Goal: Task Accomplishment & Management: Use online tool/utility

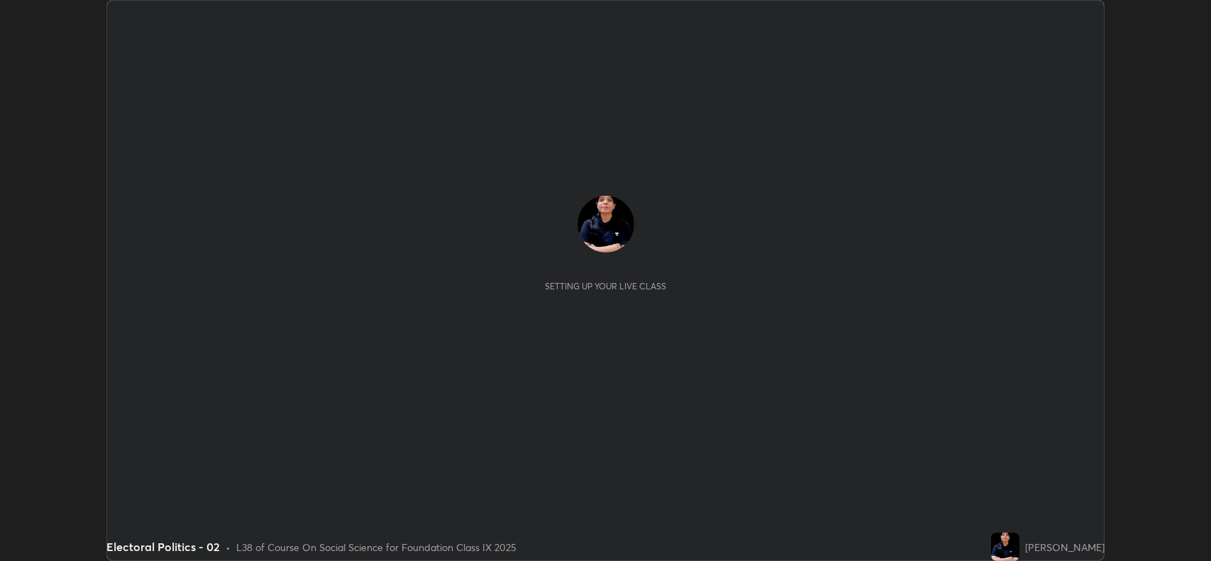
scroll to position [561, 1210]
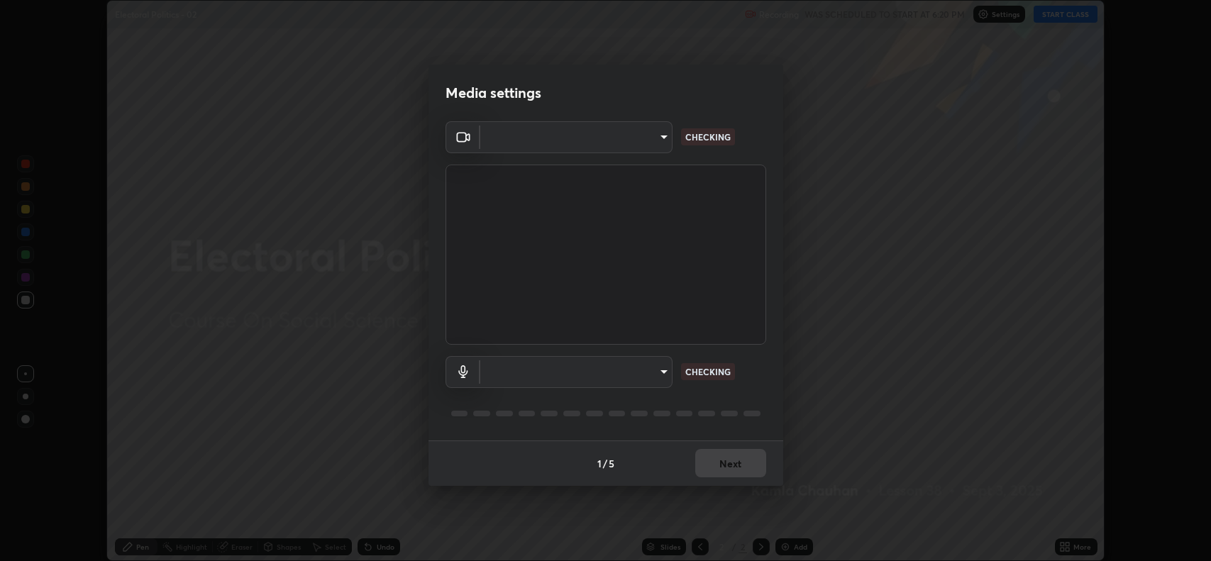
type input "023dc7e4afad408b4af01b24b4ace02be49c6e90b0394e62e2609e385841db5f"
type input "default"
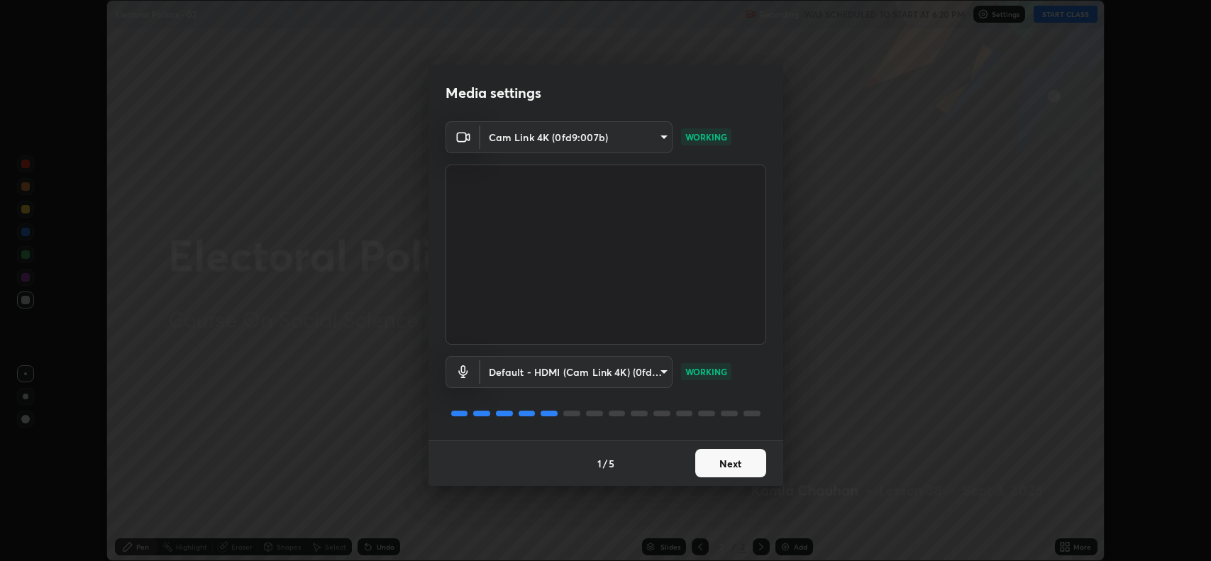
click at [726, 463] on button "Next" at bounding box center [730, 463] width 71 height 28
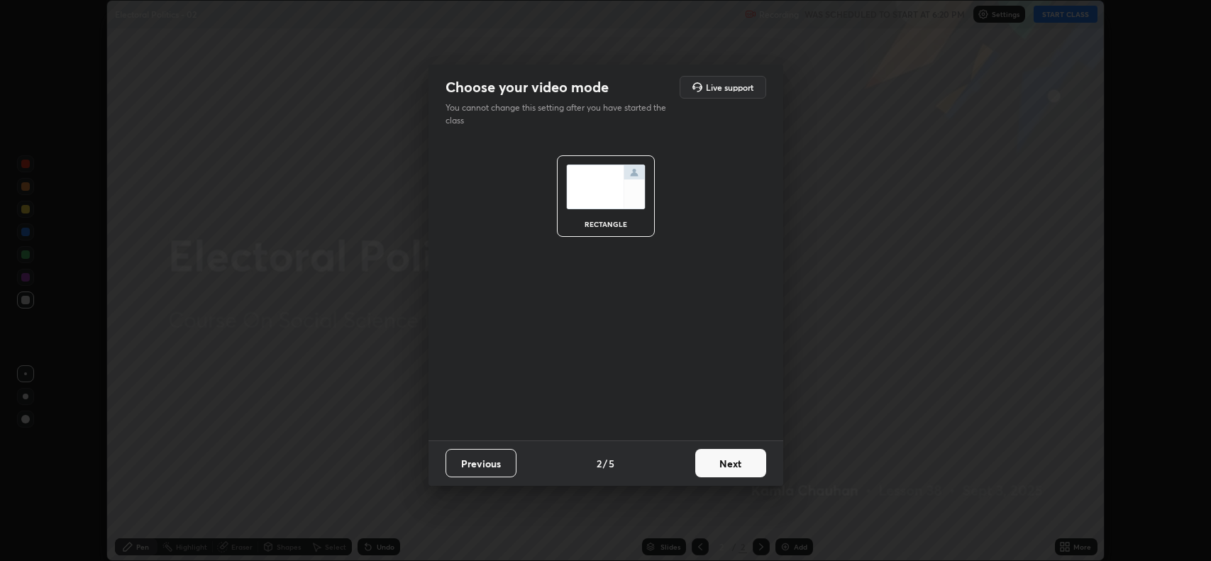
click at [730, 471] on button "Next" at bounding box center [730, 463] width 71 height 28
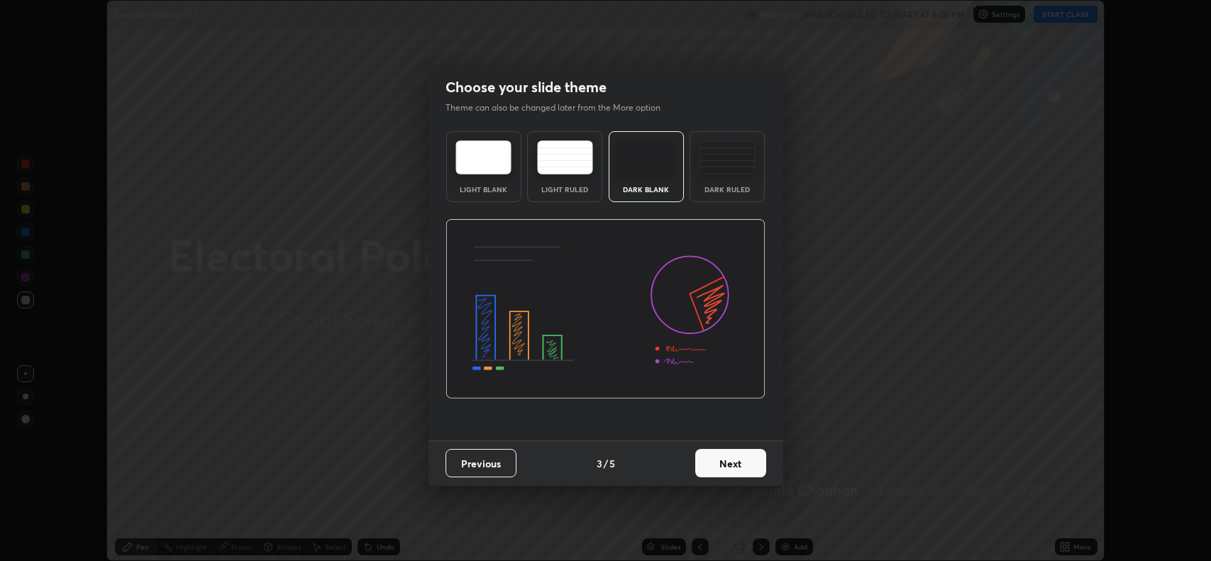
click at [730, 465] on button "Next" at bounding box center [730, 463] width 71 height 28
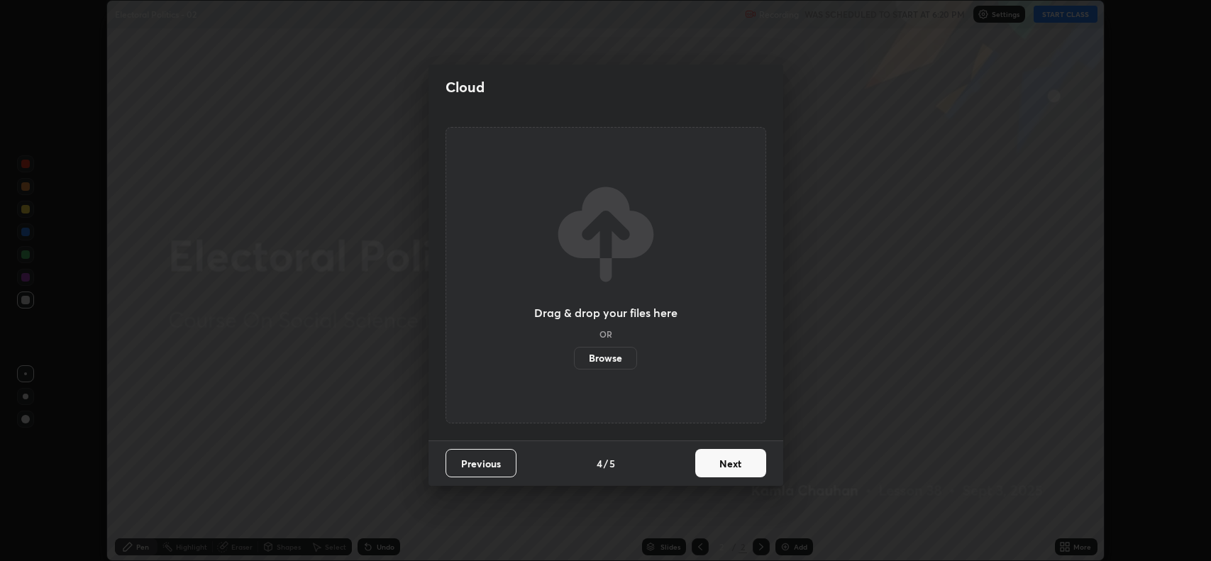
click at [724, 469] on button "Next" at bounding box center [730, 463] width 71 height 28
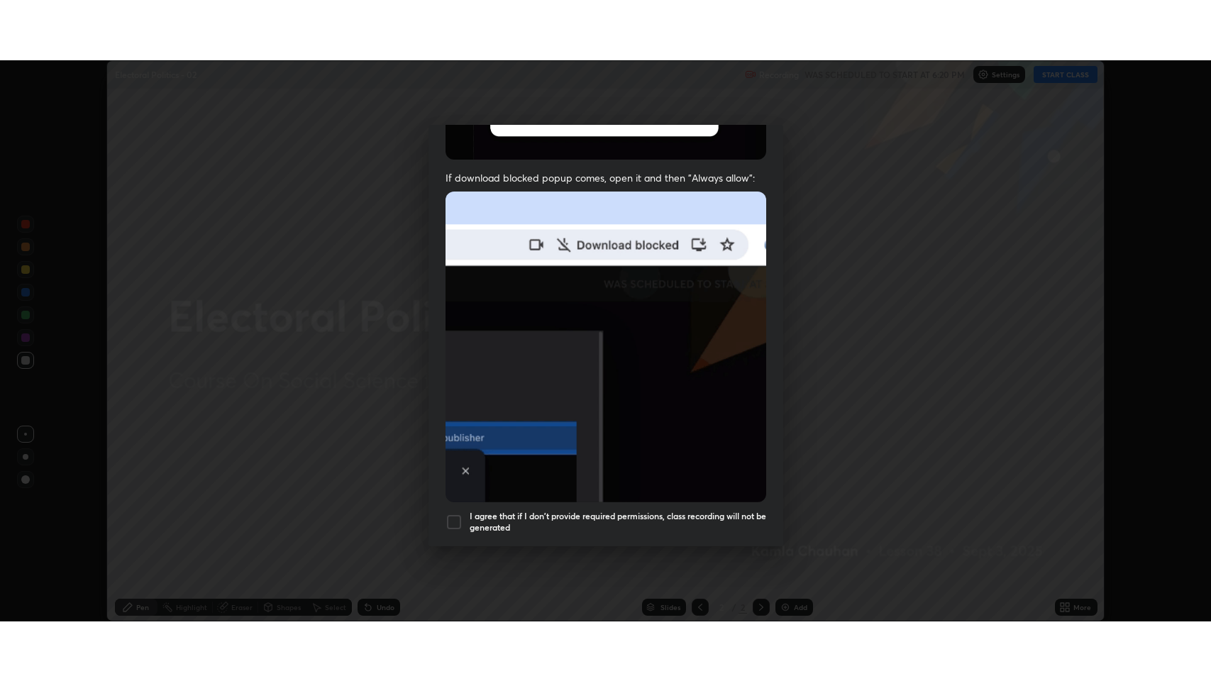
scroll to position [288, 0]
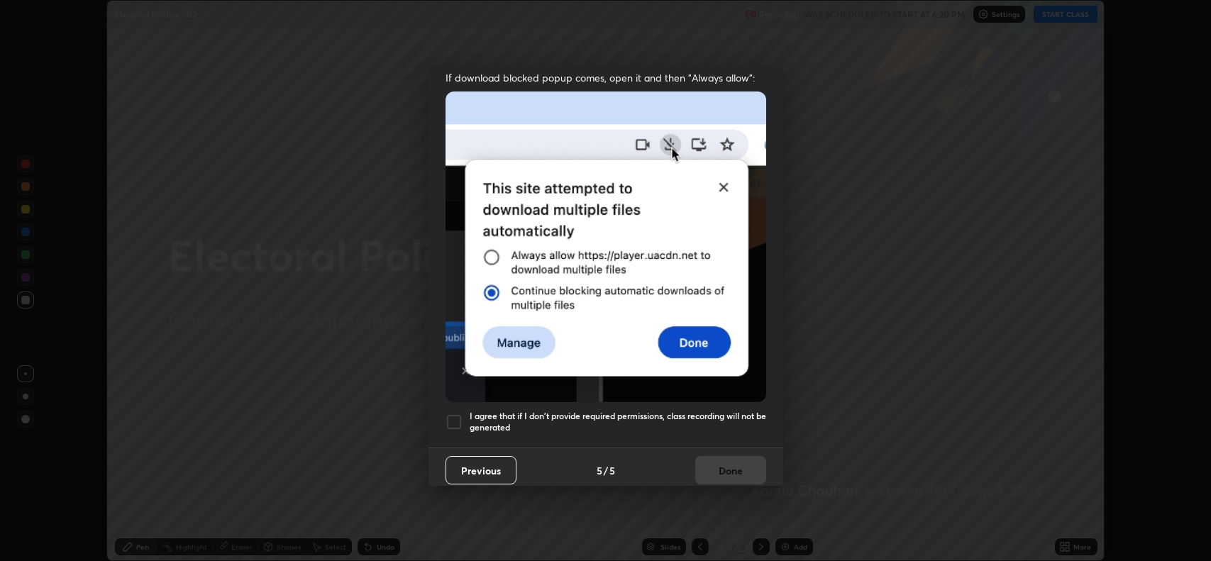
click at [450, 415] on div at bounding box center [453, 421] width 17 height 17
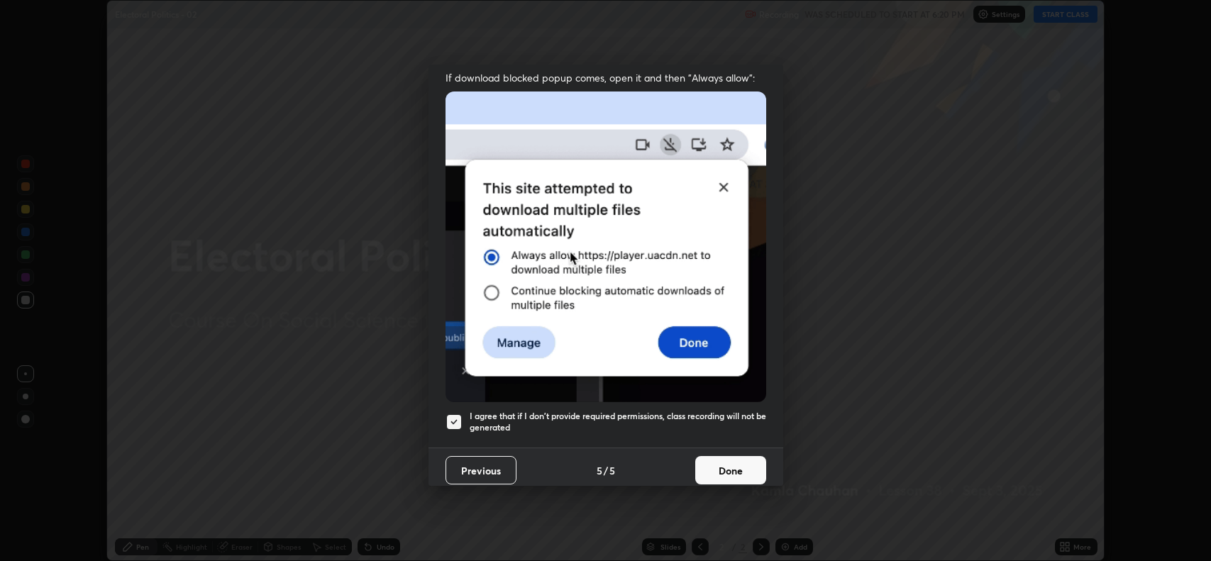
click at [723, 468] on button "Done" at bounding box center [730, 470] width 71 height 28
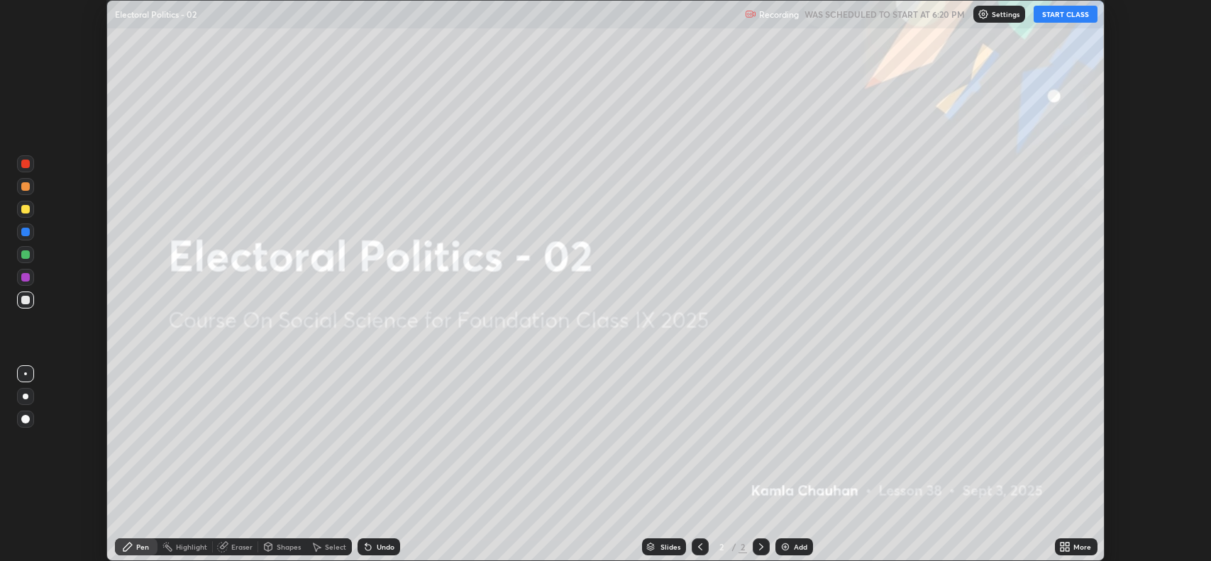
click at [1054, 12] on button "START CLASS" at bounding box center [1065, 14] width 64 height 17
click at [1067, 549] on icon at bounding box center [1068, 550] width 4 height 4
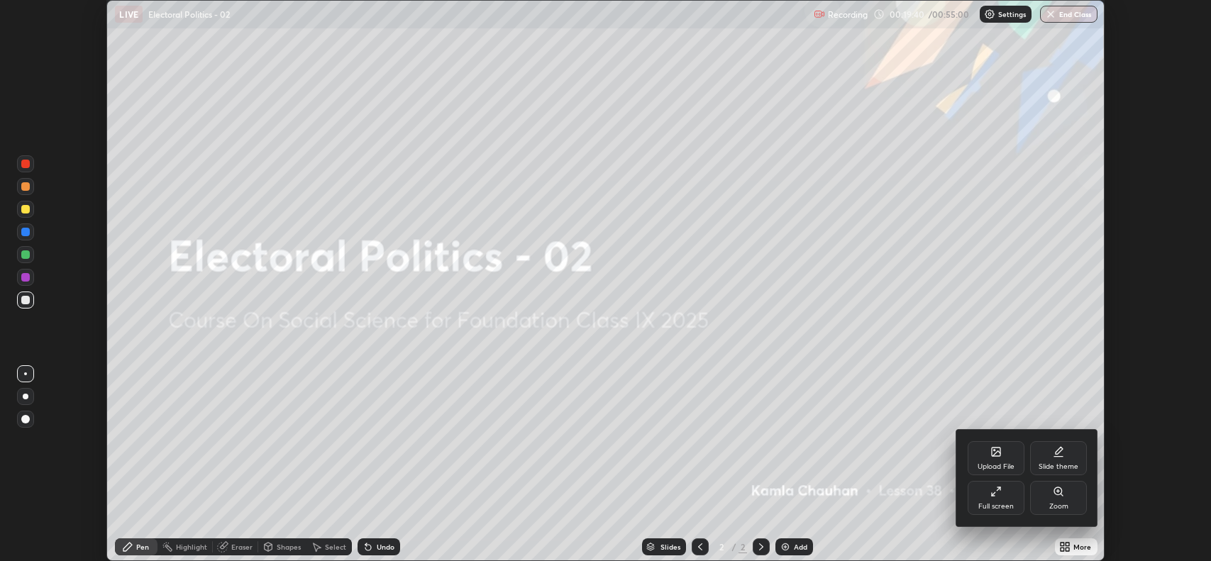
click at [989, 468] on div "Upload File" at bounding box center [995, 466] width 37 height 7
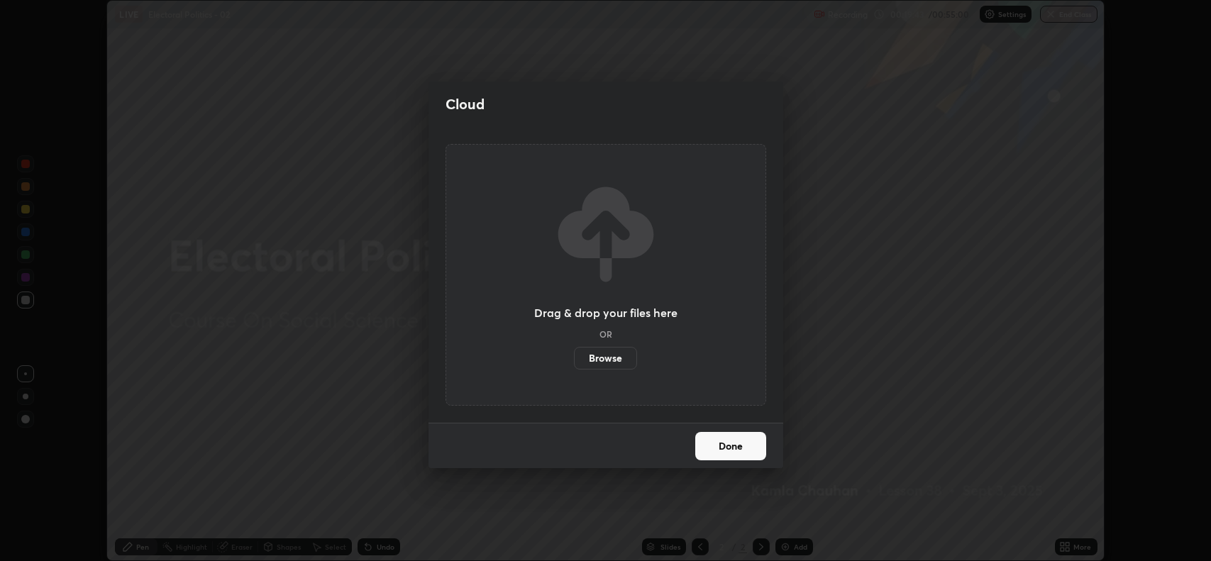
click at [622, 359] on label "Browse" at bounding box center [605, 358] width 63 height 23
click at [574, 359] on input "Browse" at bounding box center [574, 358] width 0 height 23
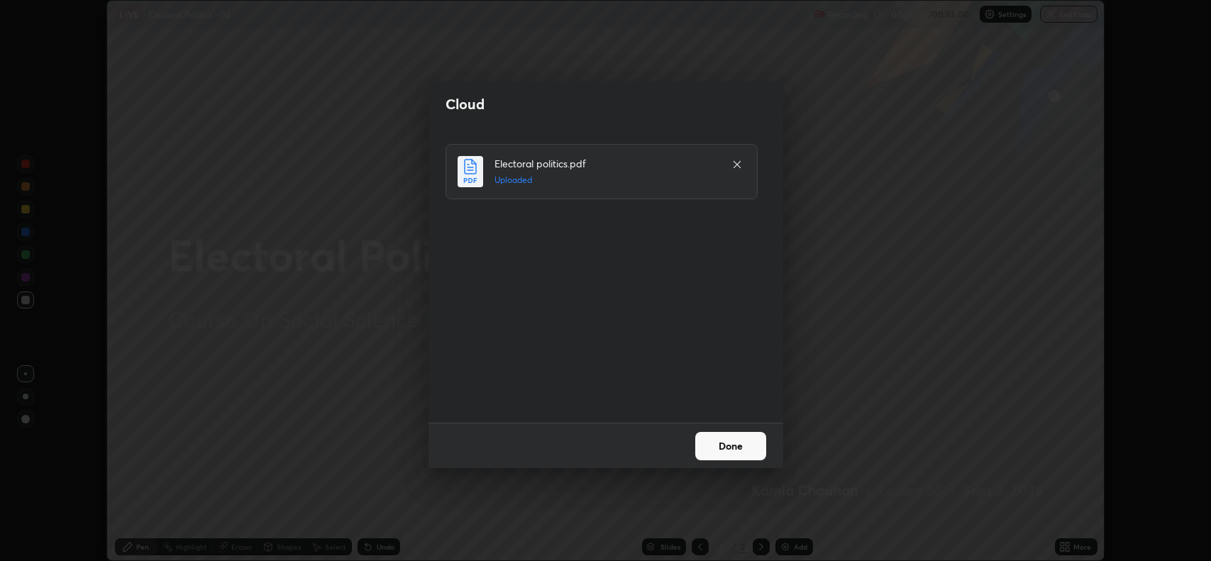
click at [718, 445] on button "Done" at bounding box center [730, 446] width 71 height 28
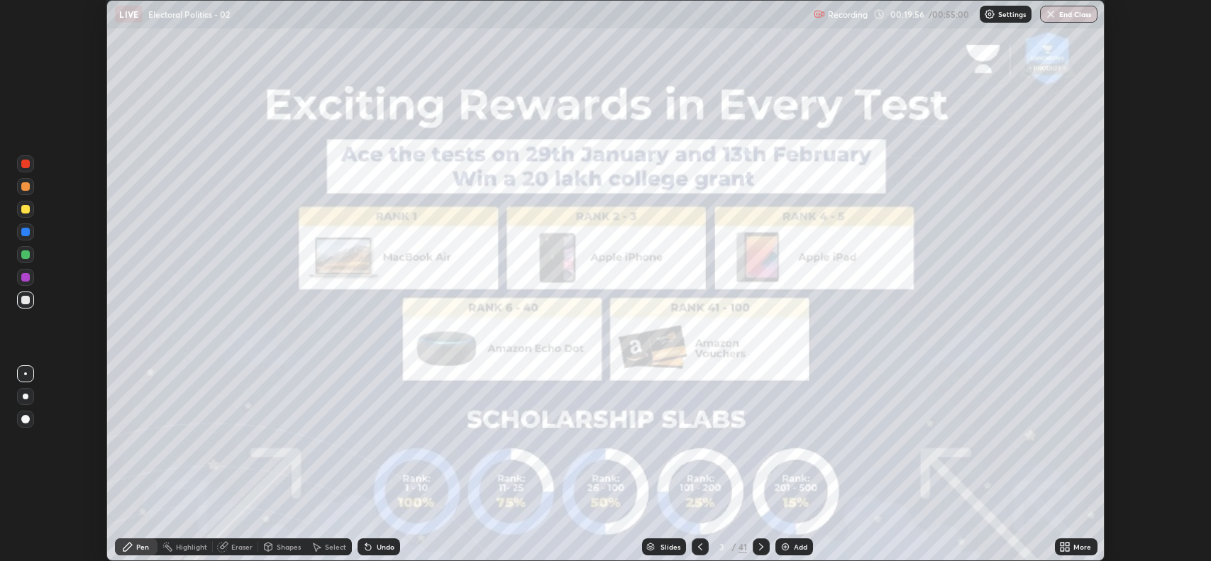
click at [1067, 550] on icon at bounding box center [1068, 550] width 4 height 4
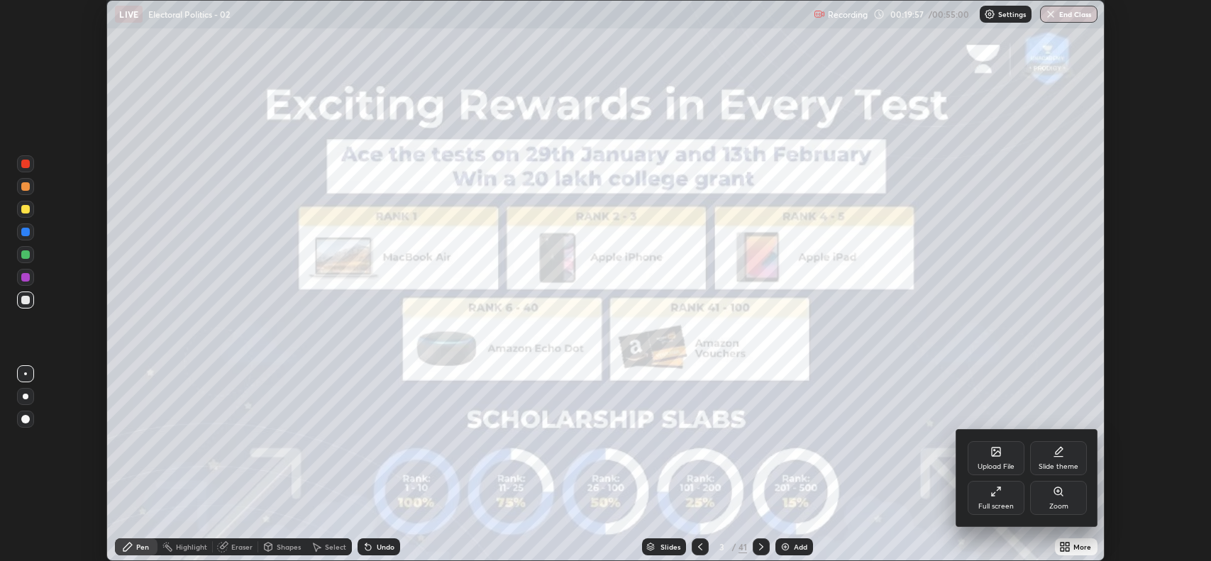
click at [993, 506] on div "Full screen" at bounding box center [995, 506] width 35 height 7
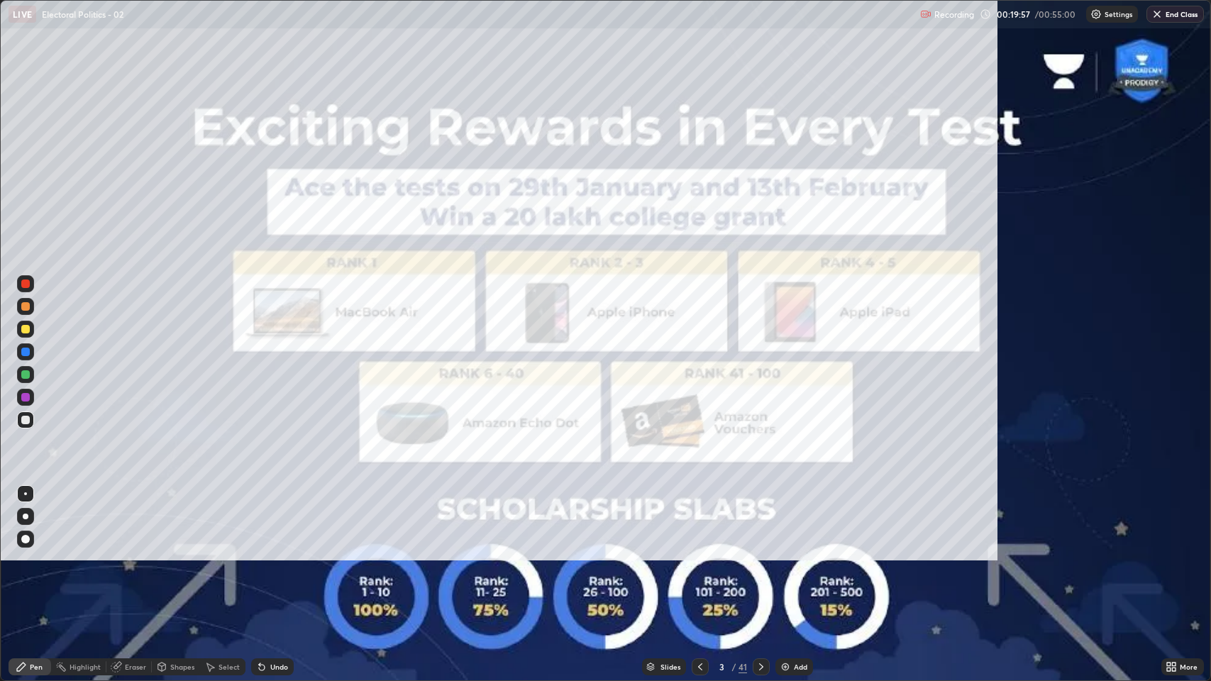
scroll to position [681, 1211]
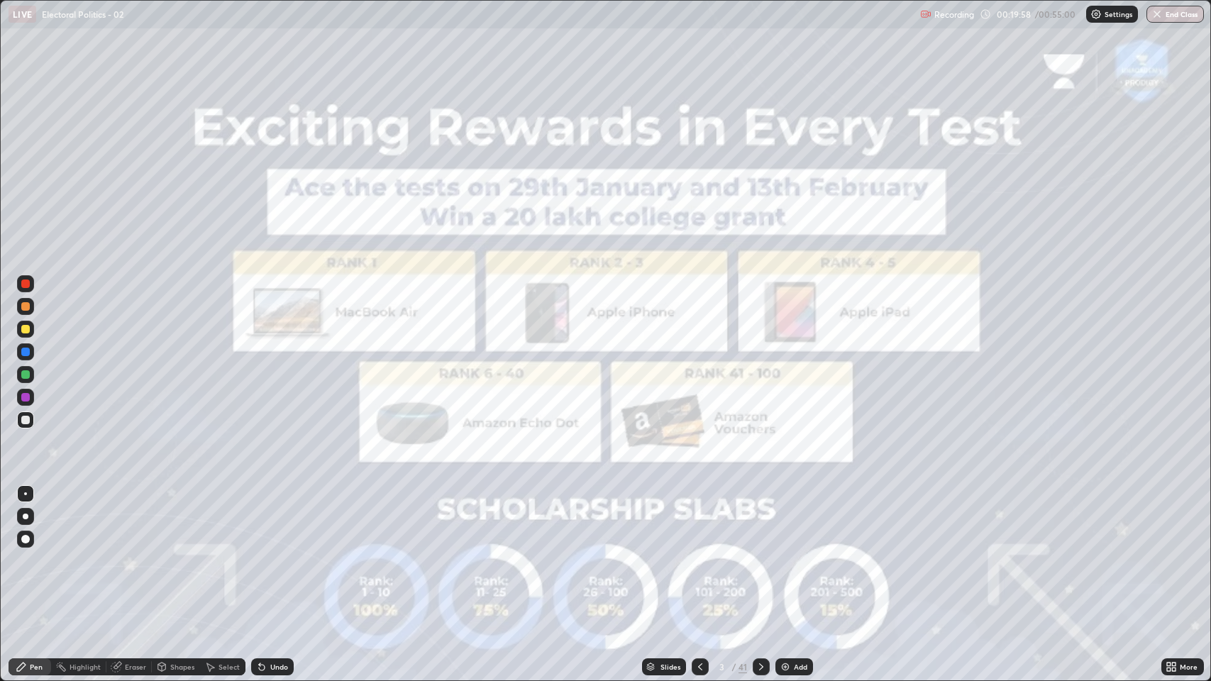
click at [759, 560] on icon at bounding box center [760, 666] width 11 height 11
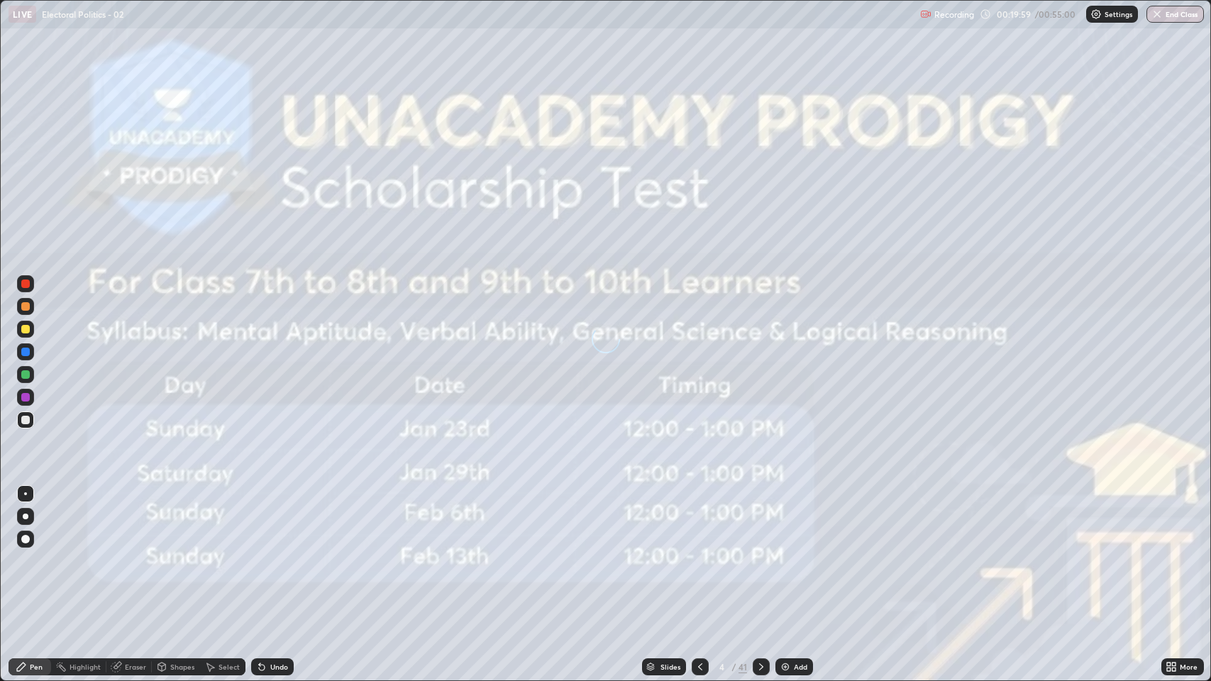
click at [757, 560] on icon at bounding box center [760, 666] width 11 height 11
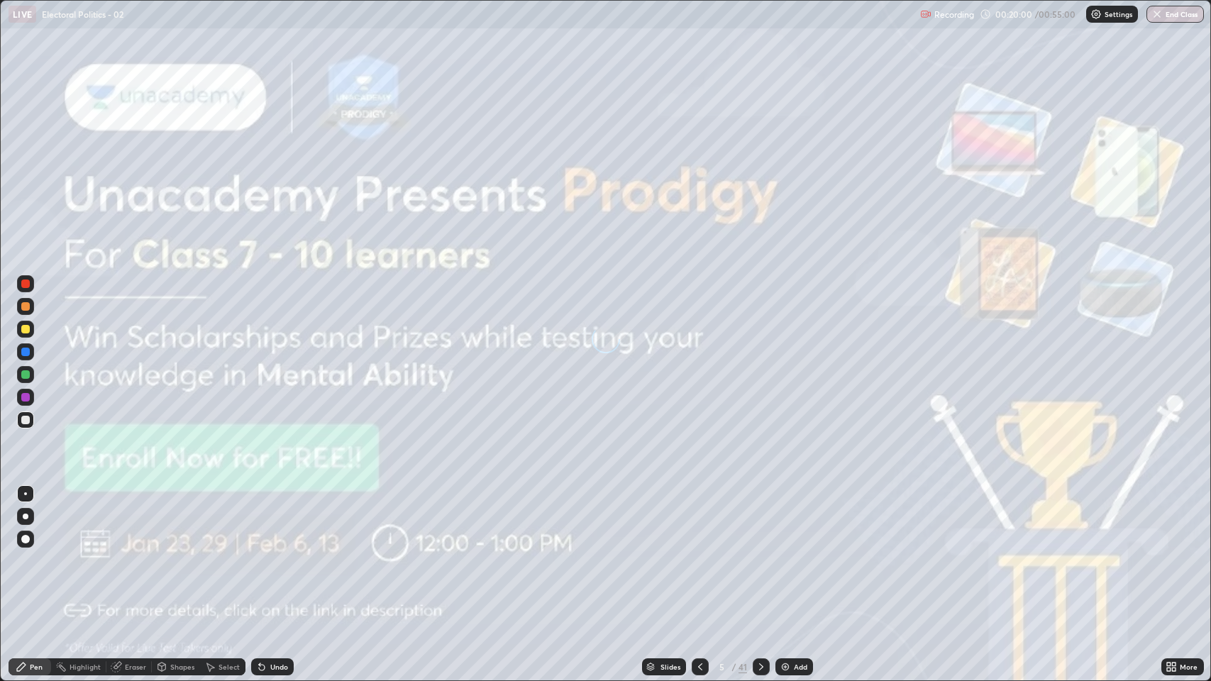
click at [758, 560] on icon at bounding box center [760, 666] width 11 height 11
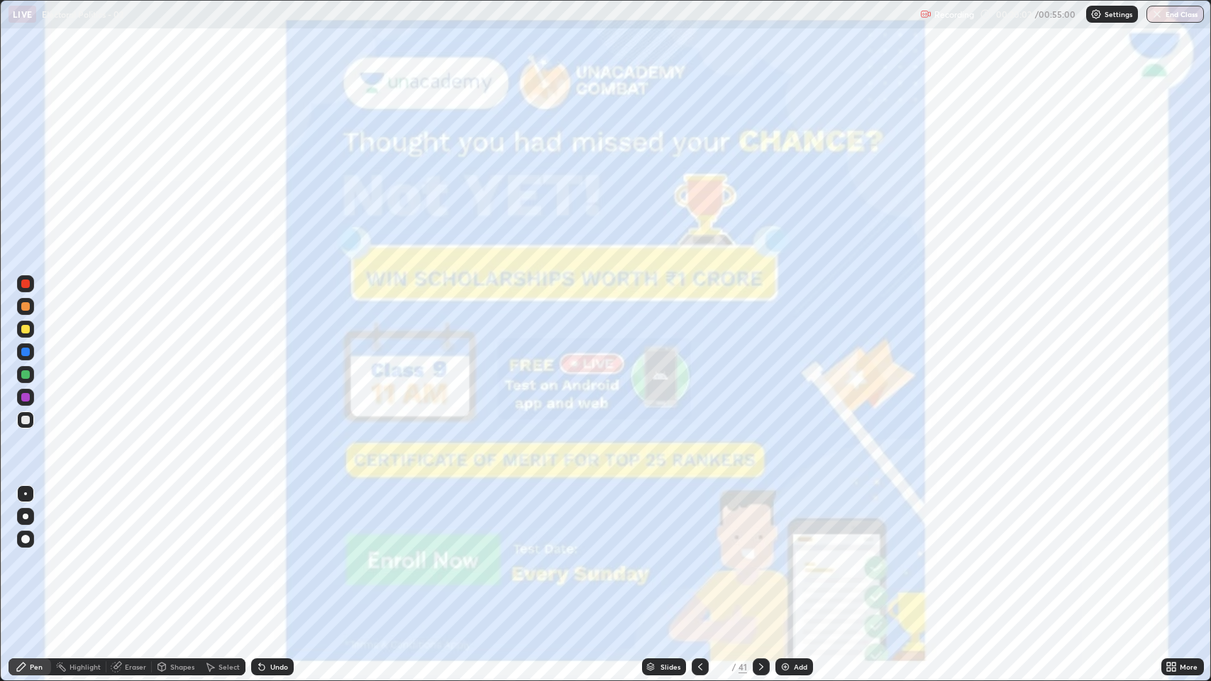
click at [759, 560] on icon at bounding box center [760, 666] width 11 height 11
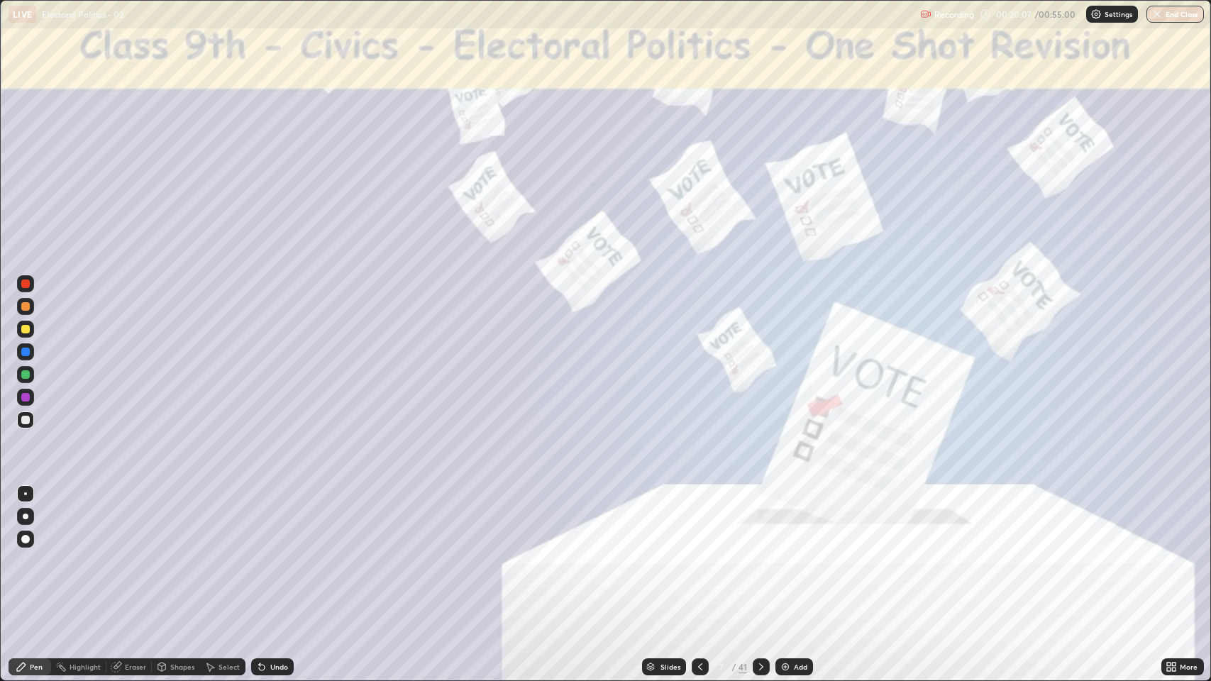
click at [757, 560] on icon at bounding box center [760, 666] width 11 height 11
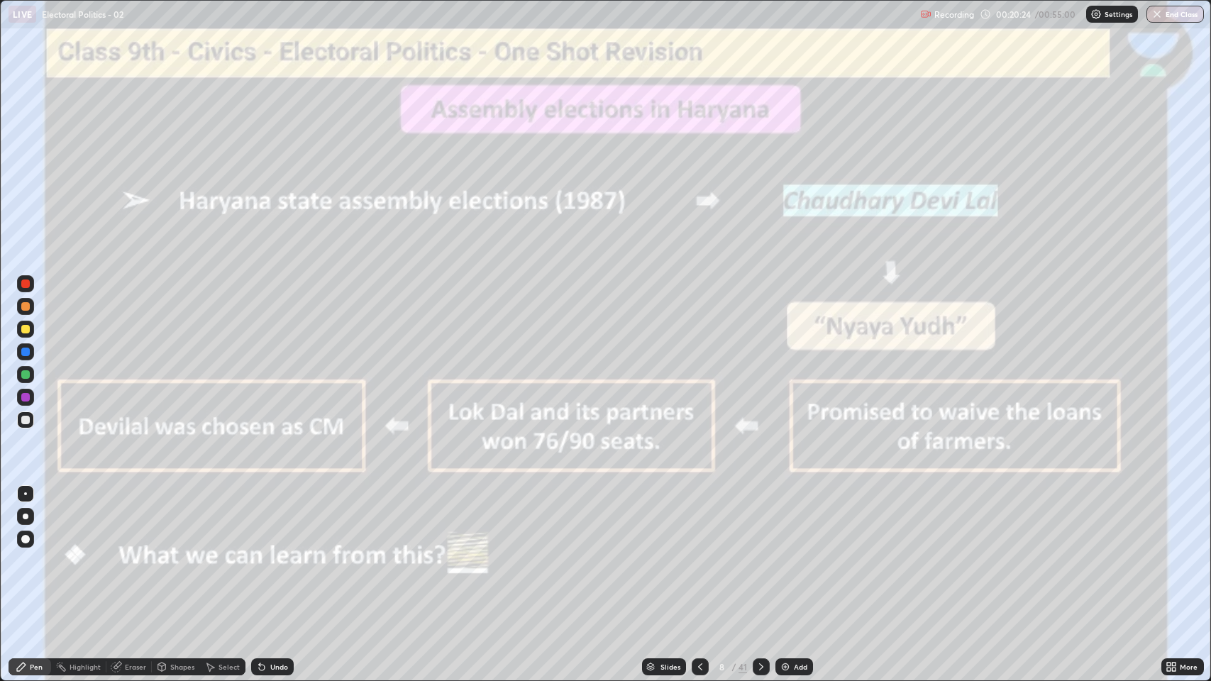
click at [669, 560] on div "Slides" at bounding box center [670, 666] width 20 height 7
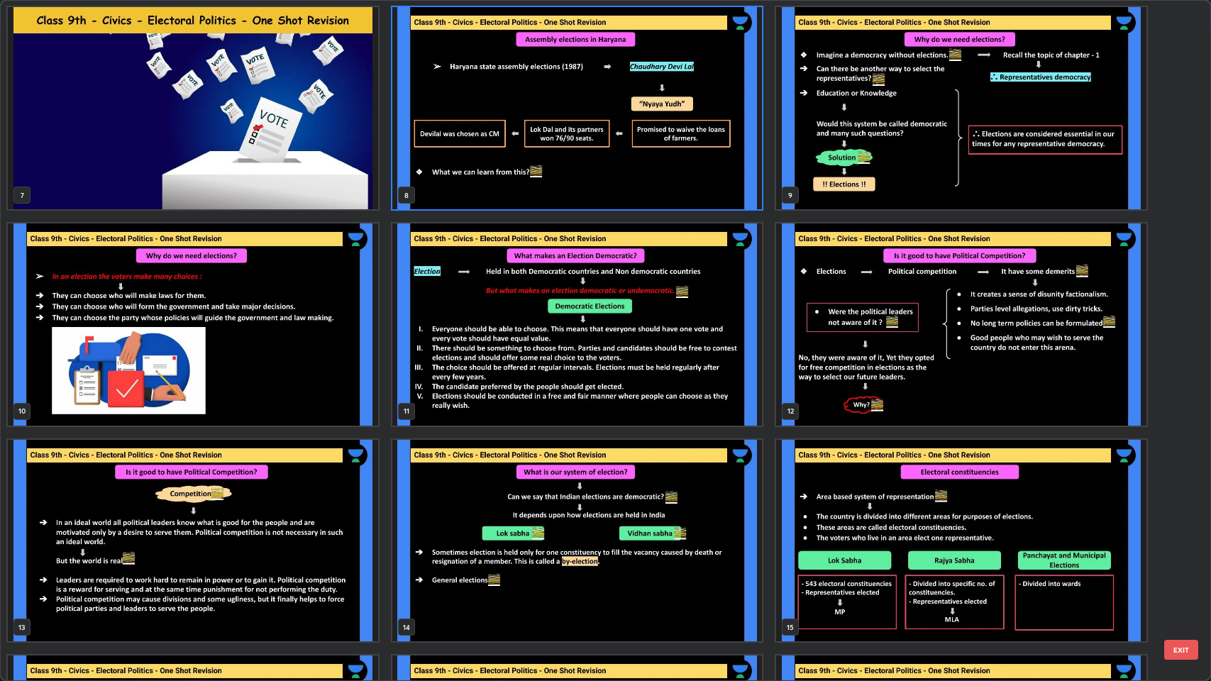
scroll to position [461, 0]
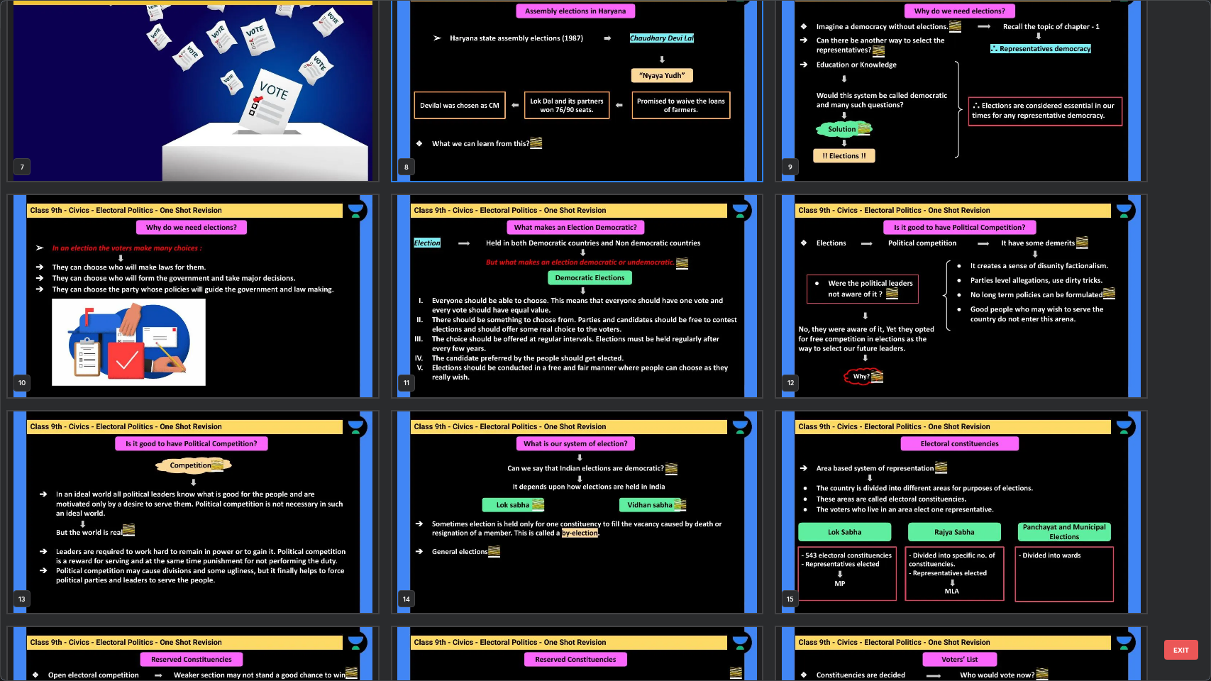
click at [899, 517] on img "grid" at bounding box center [962, 512] width 370 height 202
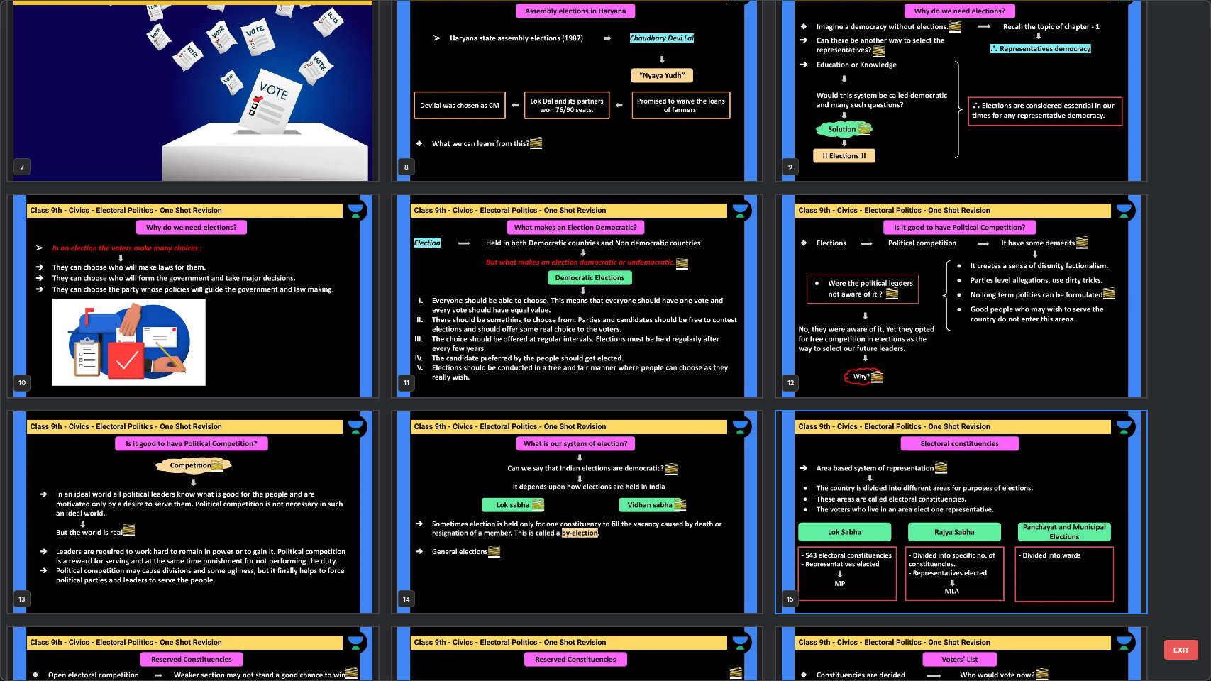
click at [1052, 477] on img "grid" at bounding box center [962, 512] width 370 height 202
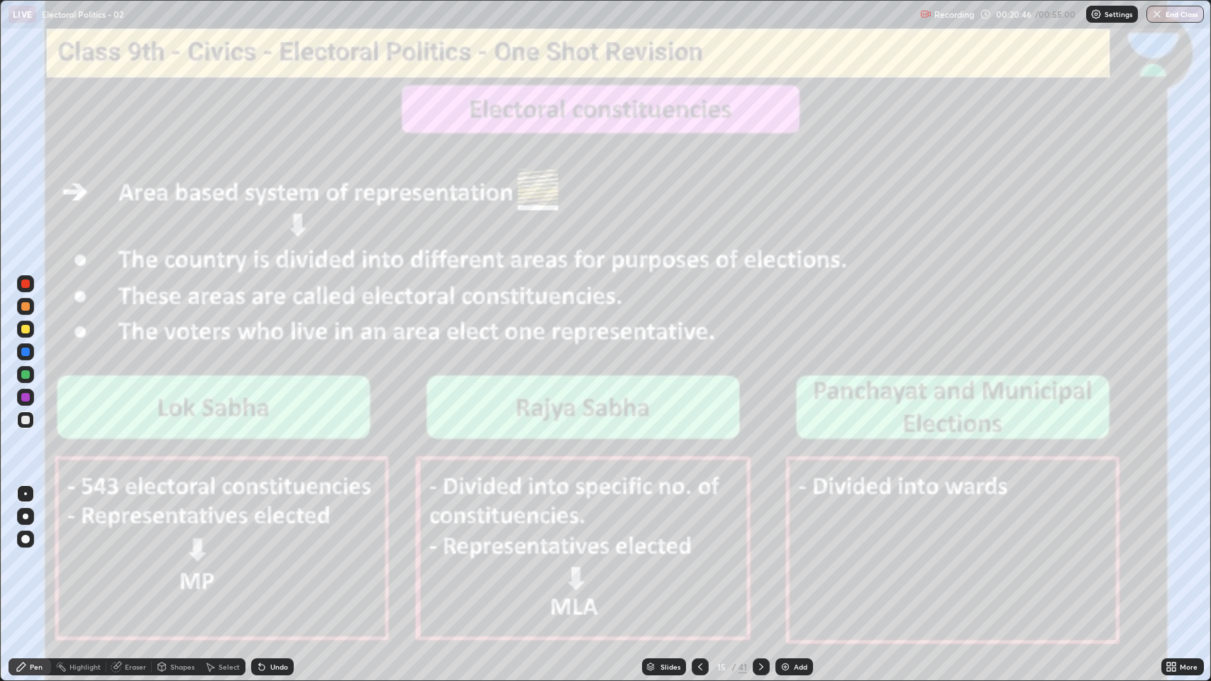
click at [1056, 474] on img "grid" at bounding box center [962, 512] width 370 height 202
click at [760, 560] on icon at bounding box center [760, 666] width 11 height 11
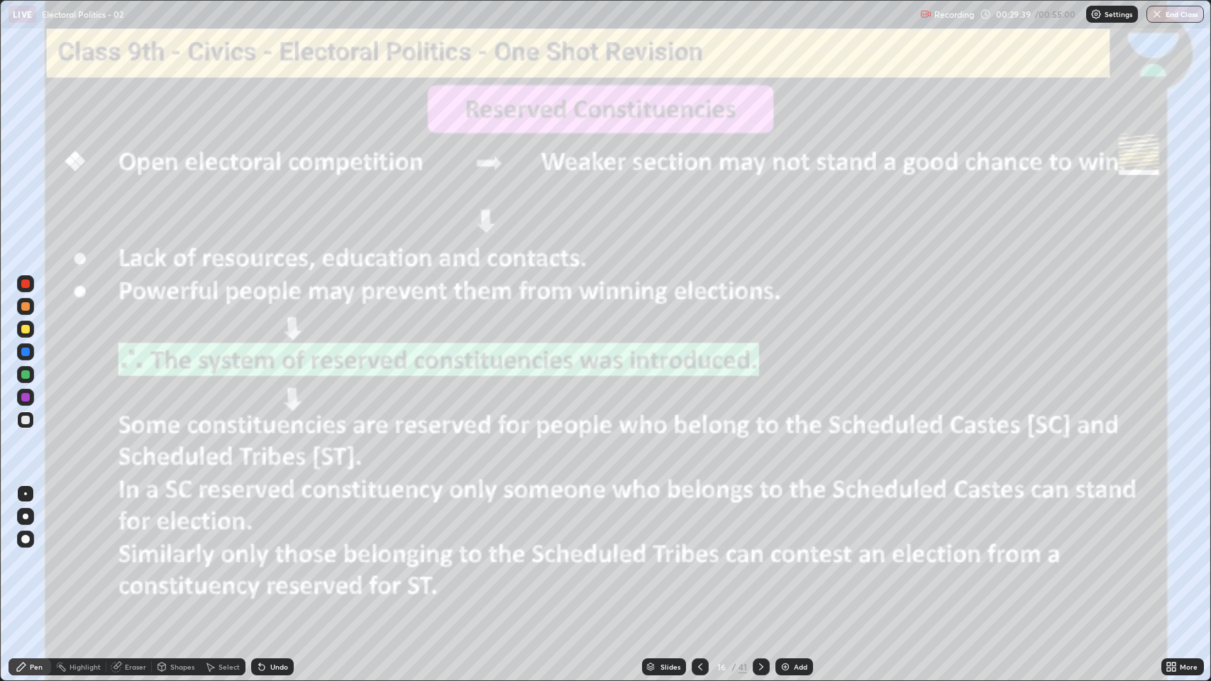
click at [759, 560] on icon at bounding box center [761, 666] width 4 height 7
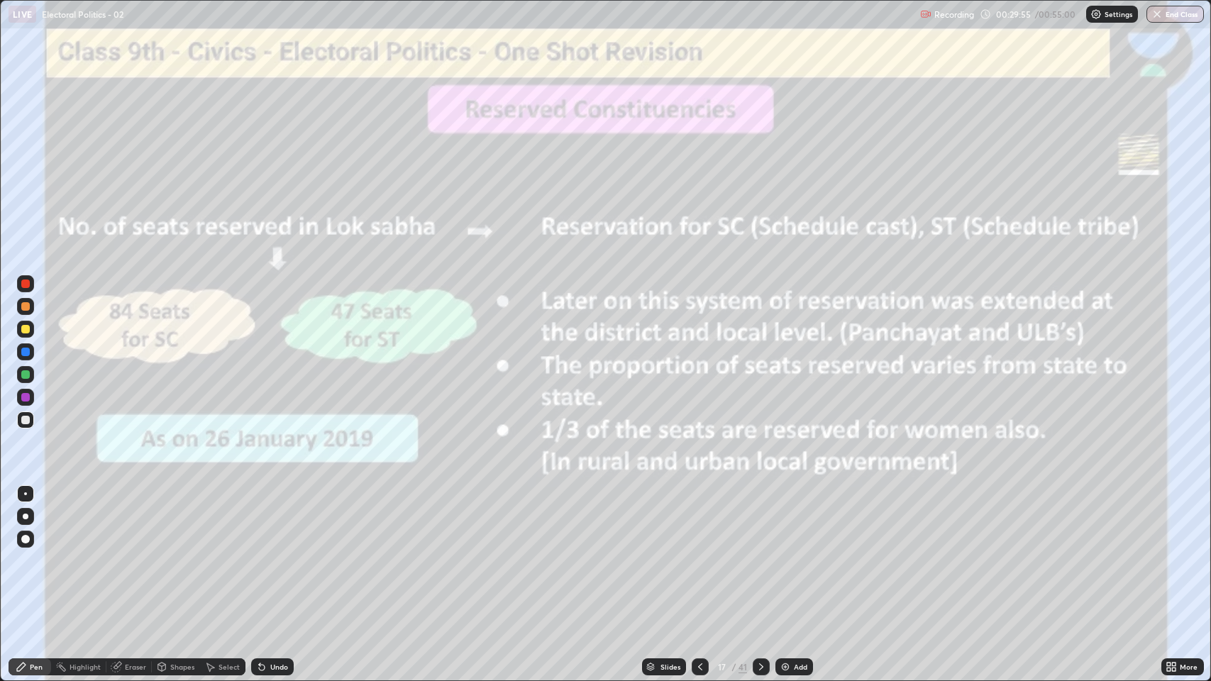
click at [26, 306] on div at bounding box center [25, 306] width 9 height 9
click at [29, 400] on div at bounding box center [25, 397] width 17 height 17
click at [760, 560] on icon at bounding box center [760, 666] width 11 height 11
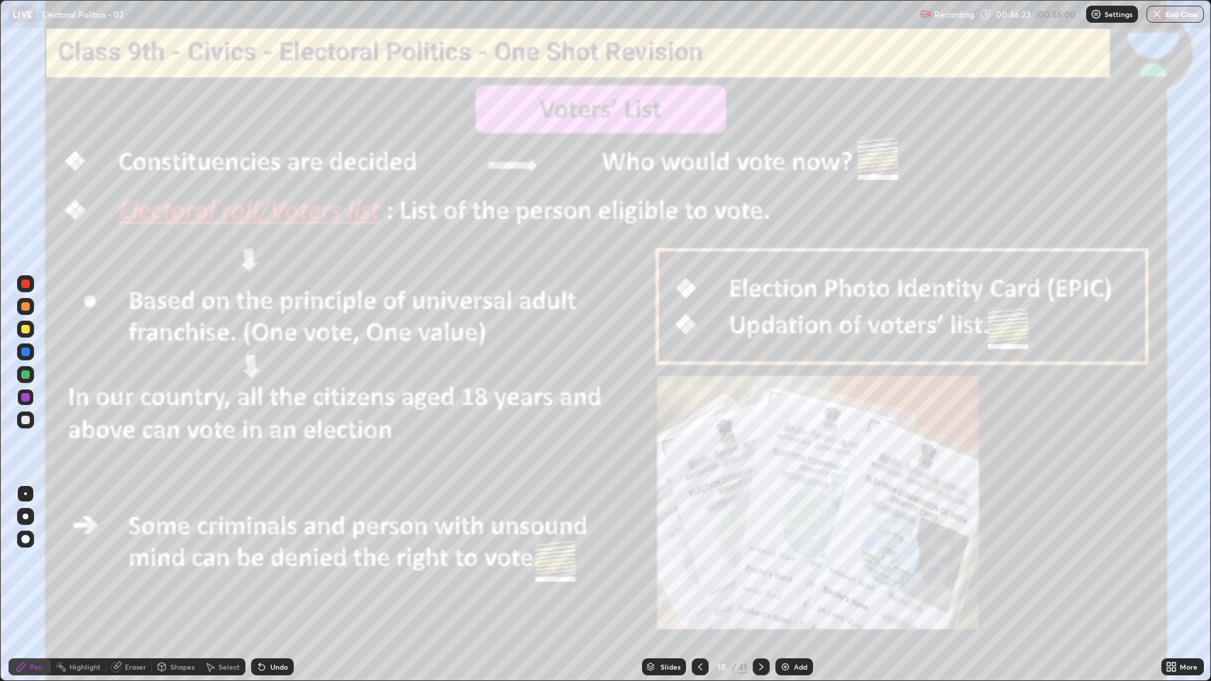
click at [1156, 16] on img "button" at bounding box center [1156, 14] width 11 height 11
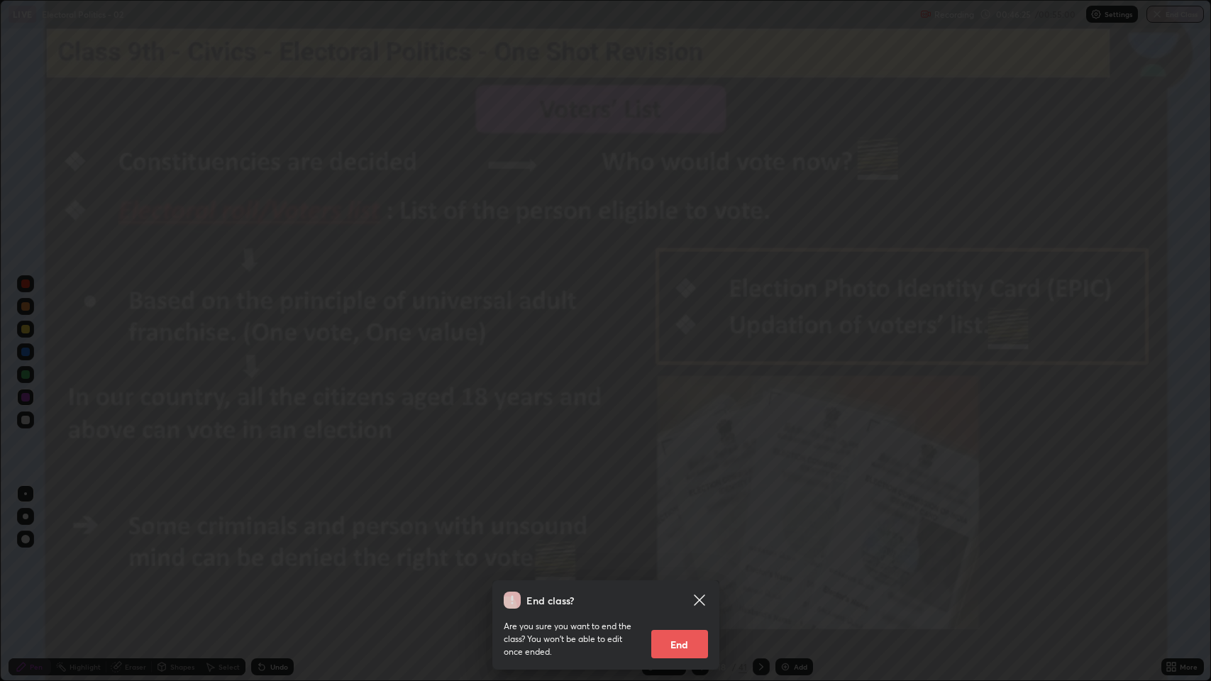
click at [671, 560] on button "End" at bounding box center [679, 644] width 57 height 28
